Goal: Information Seeking & Learning: Learn about a topic

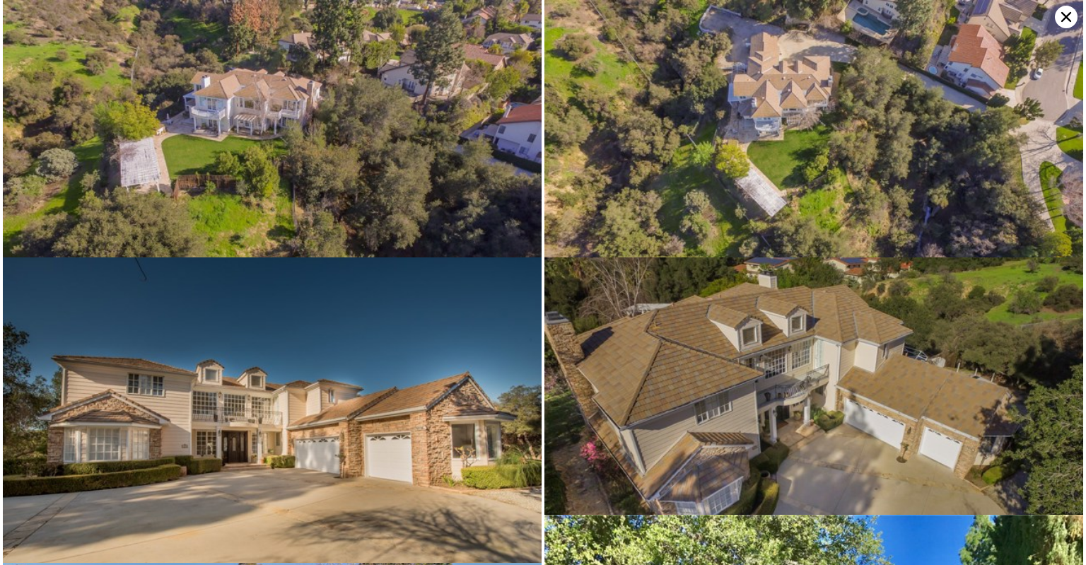
scroll to position [0, 6]
click at [631, 62] on img at bounding box center [813, 151] width 539 height 303
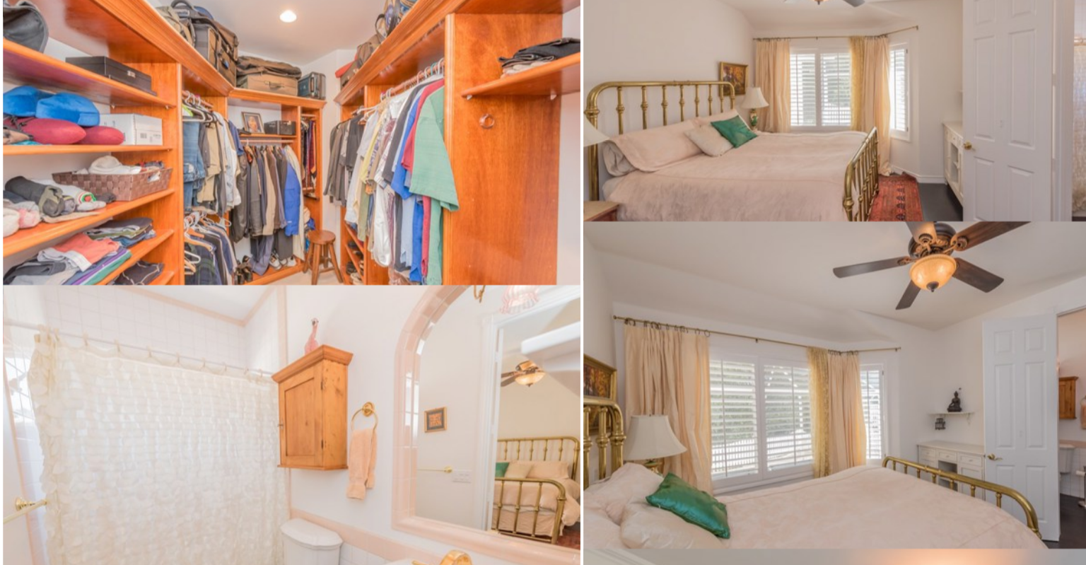
scroll to position [6720, 0]
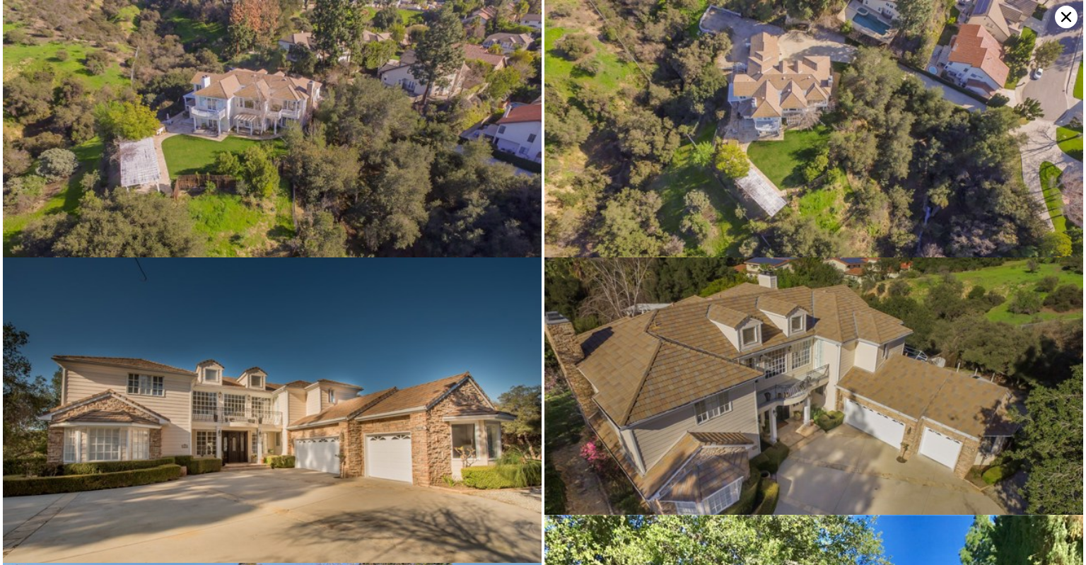
type input "4"
type input "3"
type input "7"
type input "4225"
type input "6658"
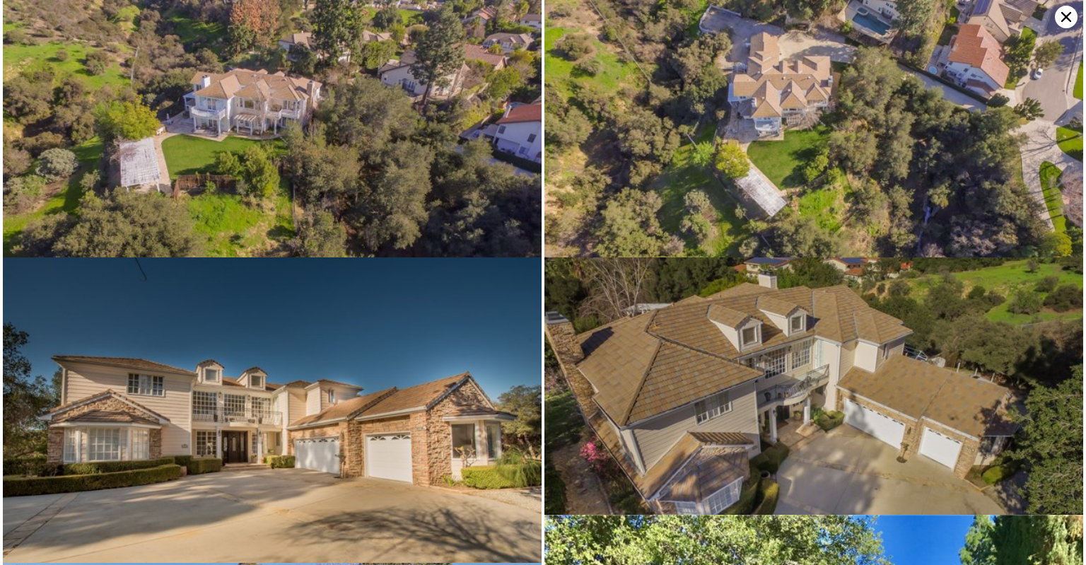
type input "8154"
type input "34537"
type input "$ 2,752,000"
type input "$ 149,714"
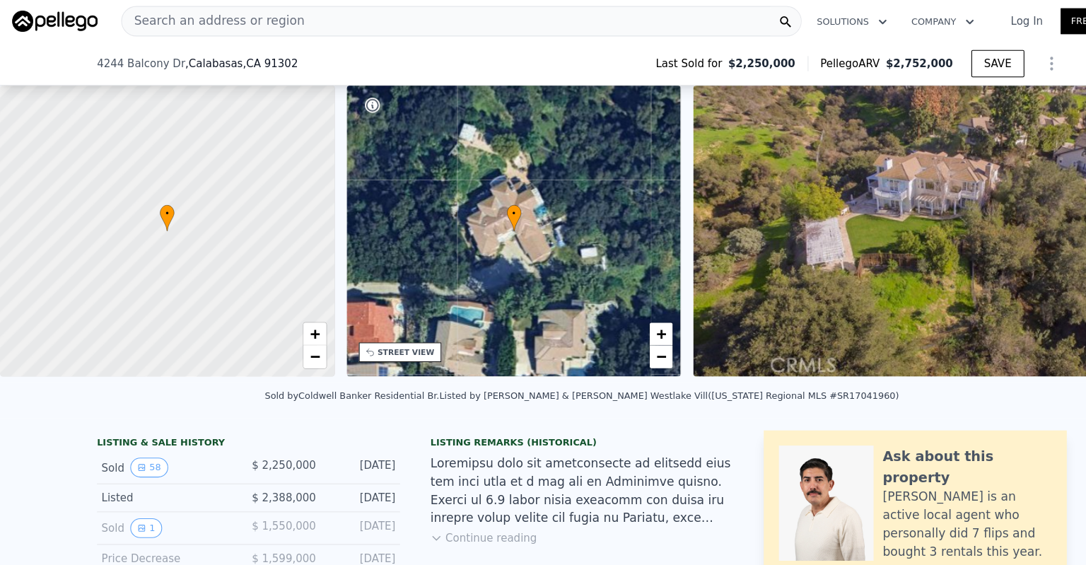
scroll to position [173, 0]
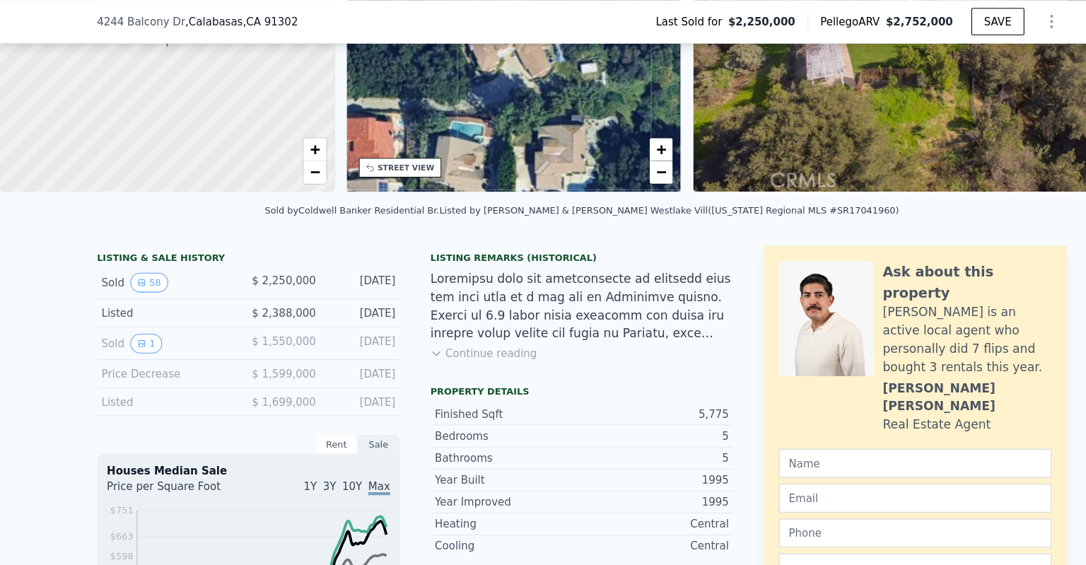
click at [438, 335] on button "Continue reading" at bounding box center [452, 329] width 100 height 14
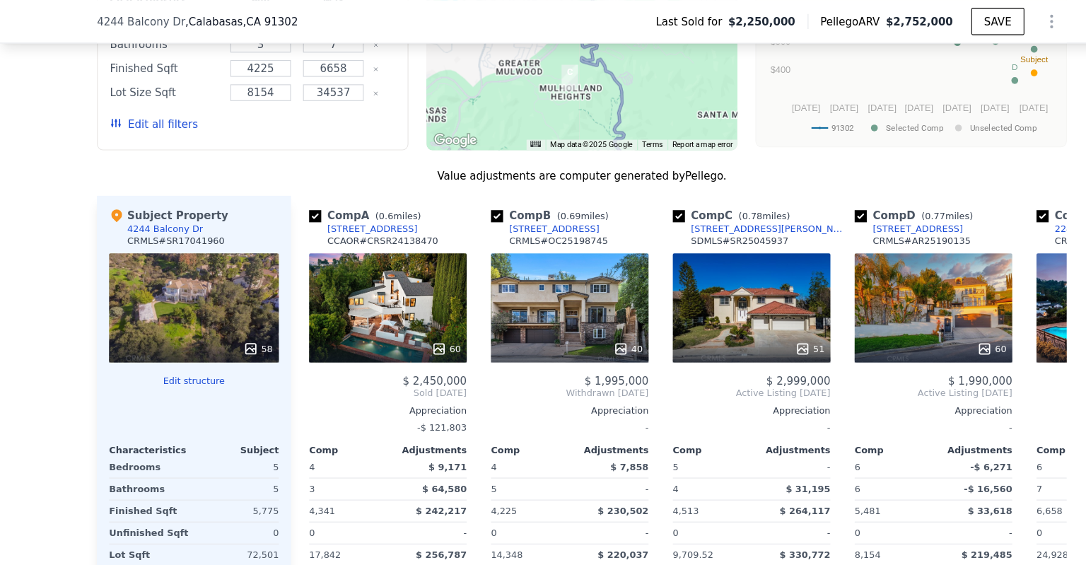
scroll to position [1686, 0]
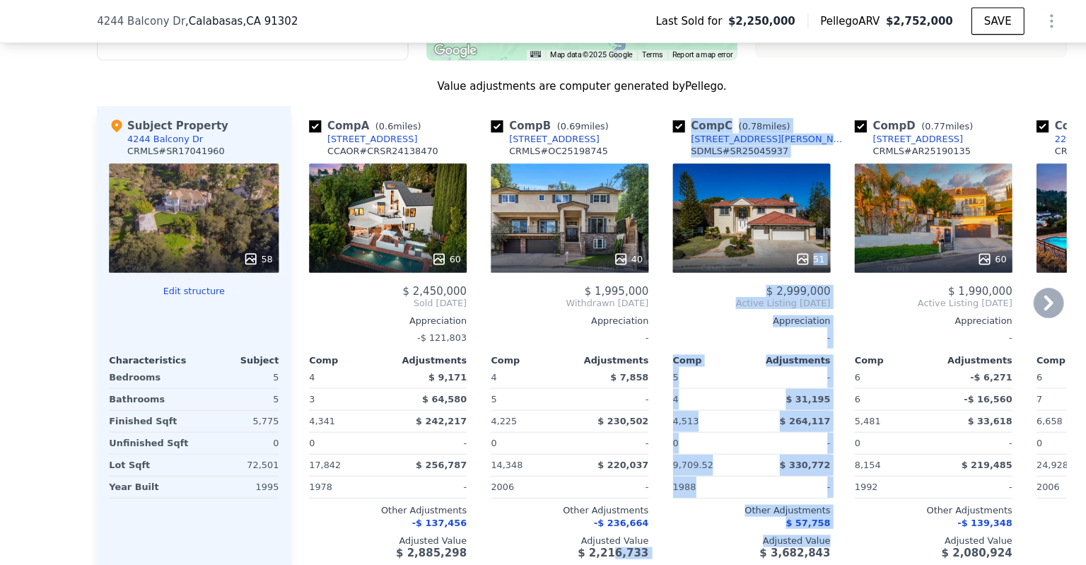
drag, startPoint x: 574, startPoint y: 467, endPoint x: 623, endPoint y: 469, distance: 48.8
click at [623, 469] on div "Comp A ( 0.6 miles) 4769 Galendo St CCAOR # CRSR24138470 60 $ 2,450,000 Sold Oc…" at bounding box center [634, 316] width 724 height 434
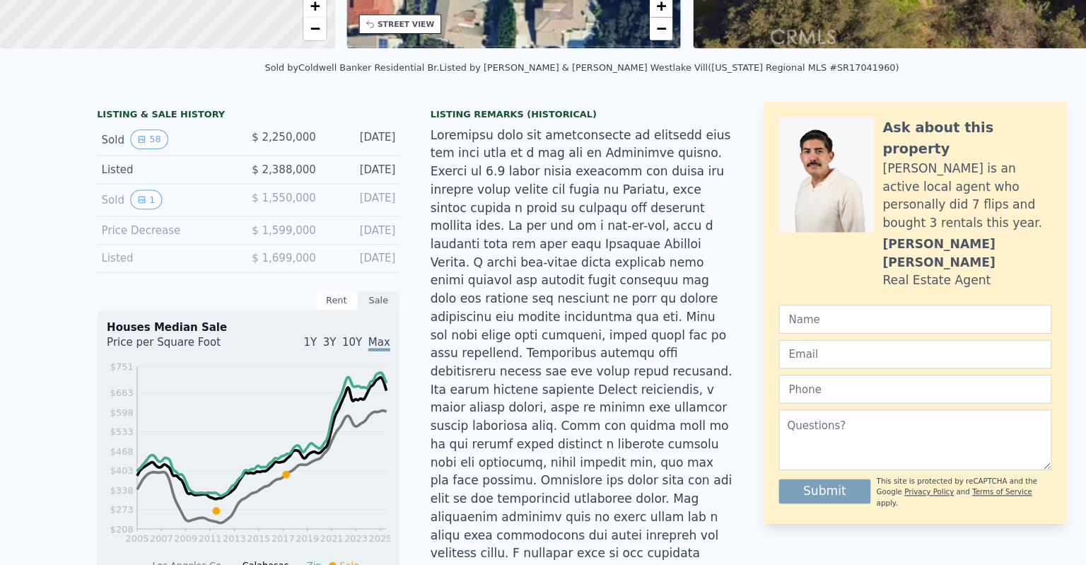
scroll to position [0, 0]
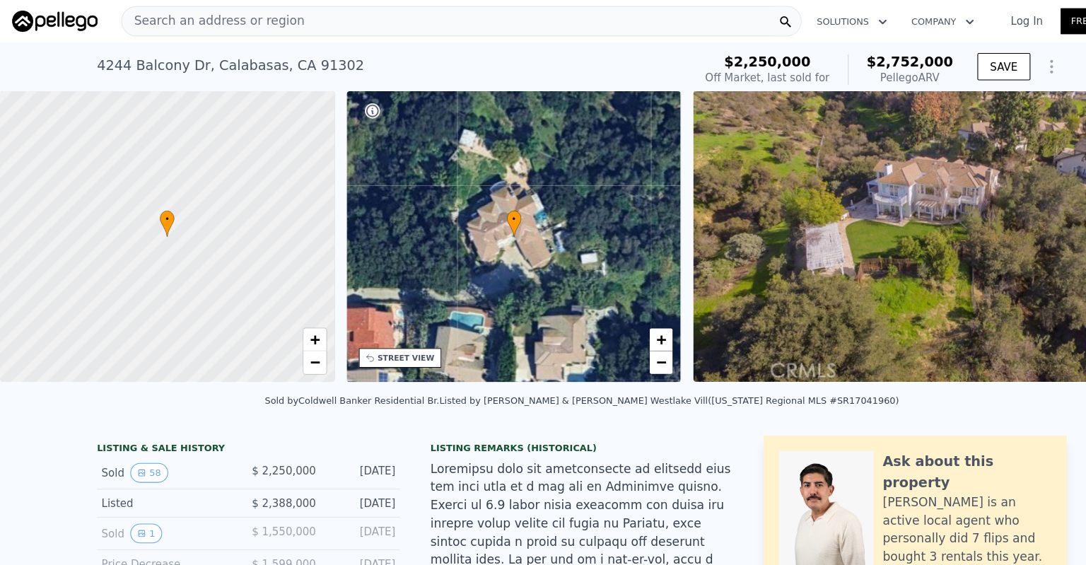
click at [742, 246] on img at bounding box center [888, 221] width 483 height 272
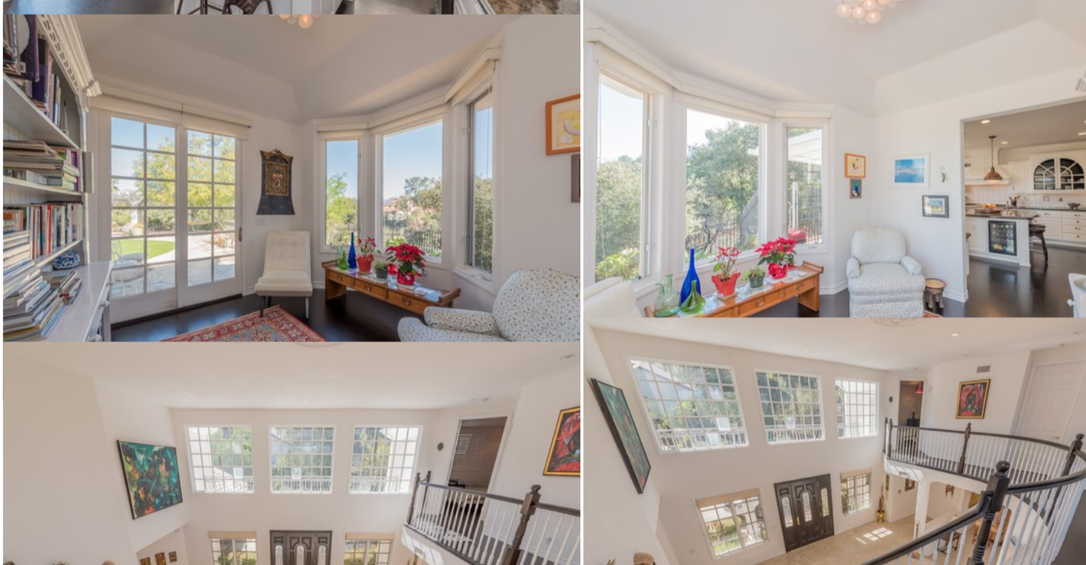
scroll to position [3606, 0]
